Goal: Task Accomplishment & Management: Manage account settings

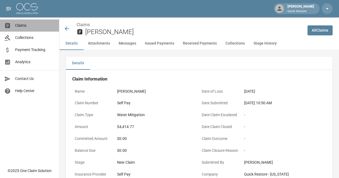
click at [26, 23] on span "Claims" at bounding box center [35, 26] width 40 height 6
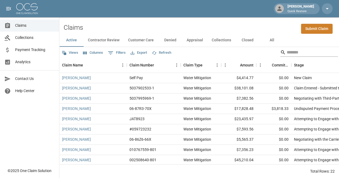
click at [312, 48] on input "Search" at bounding box center [308, 52] width 43 height 9
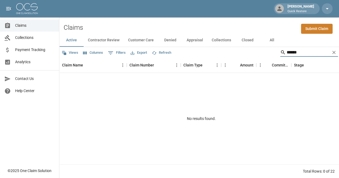
type input "******"
click at [272, 42] on button "All" at bounding box center [272, 40] width 24 height 13
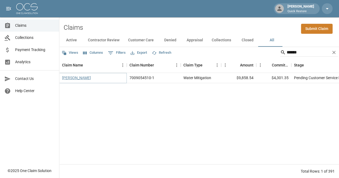
click at [85, 76] on link "[PERSON_NAME]" at bounding box center [76, 77] width 29 height 5
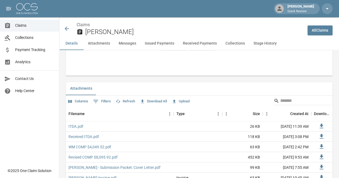
scroll to position [320, 0]
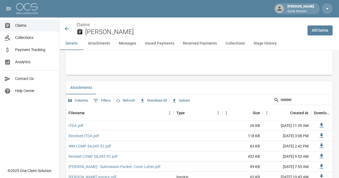
click at [184, 105] on button "Upload" at bounding box center [181, 100] width 21 height 8
click at [183, 105] on button "Upload" at bounding box center [181, 100] width 21 height 8
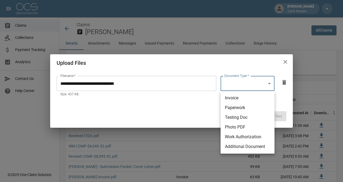
click at [253, 136] on li "Work Authorization" at bounding box center [248, 137] width 54 height 10
type input "**********"
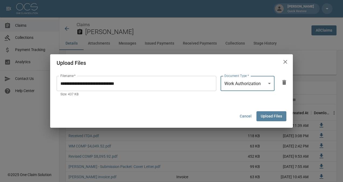
click at [270, 117] on button "Upload Files" at bounding box center [272, 116] width 30 height 10
